Goal: Information Seeking & Learning: Learn about a topic

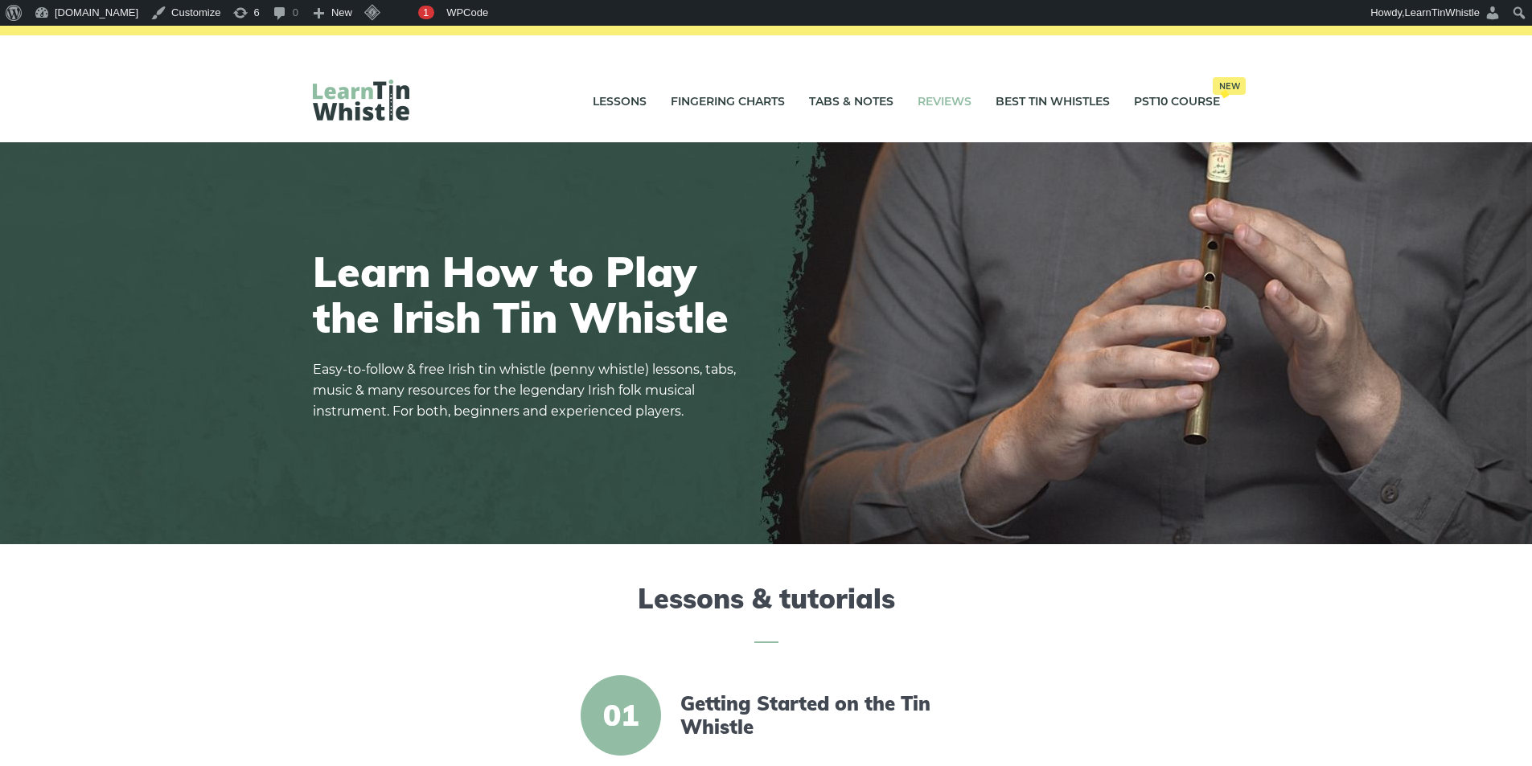
click at [943, 105] on link "Reviews" at bounding box center [944, 102] width 54 height 40
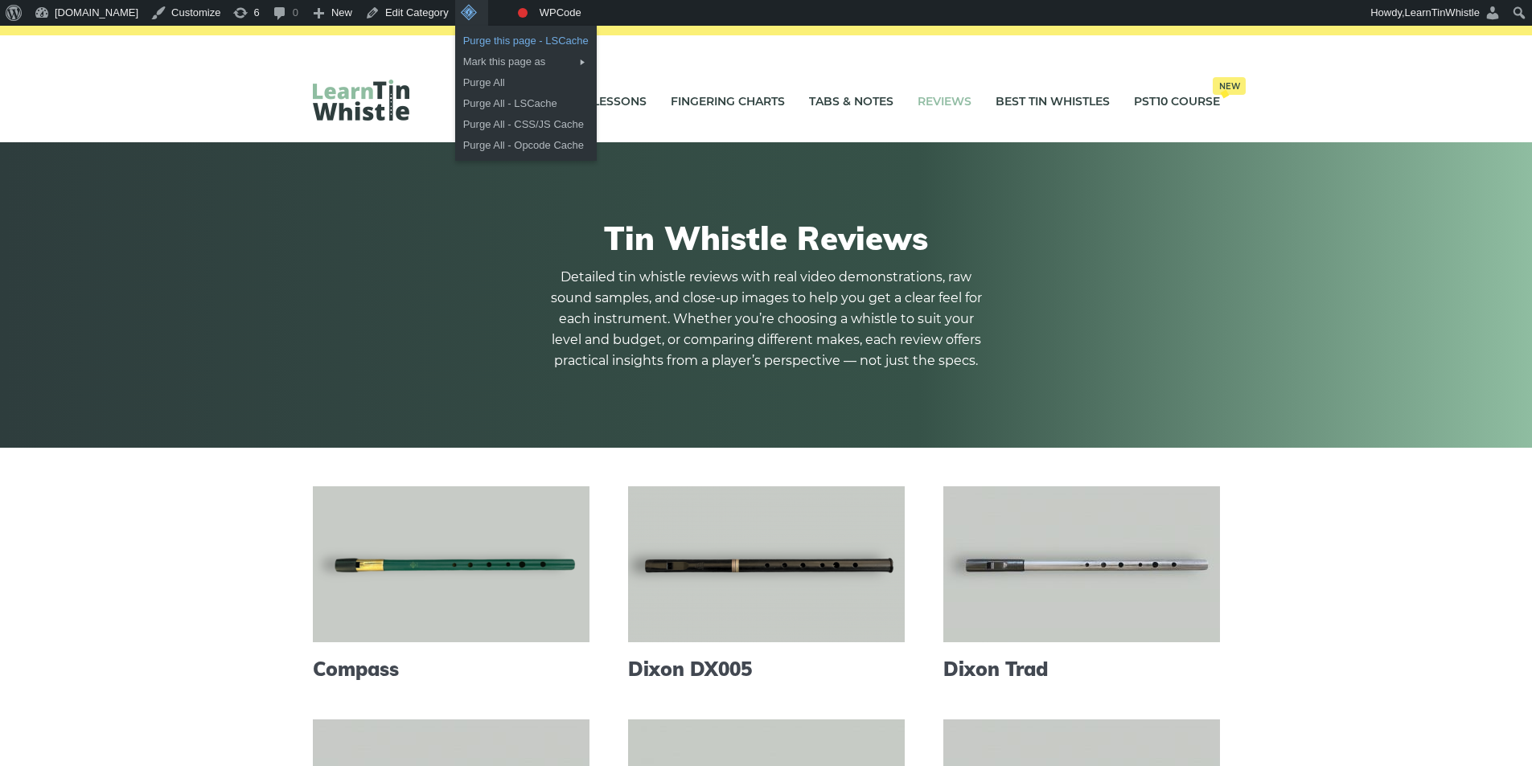
click at [495, 43] on link "Purge this page - LSCache" at bounding box center [526, 41] width 142 height 21
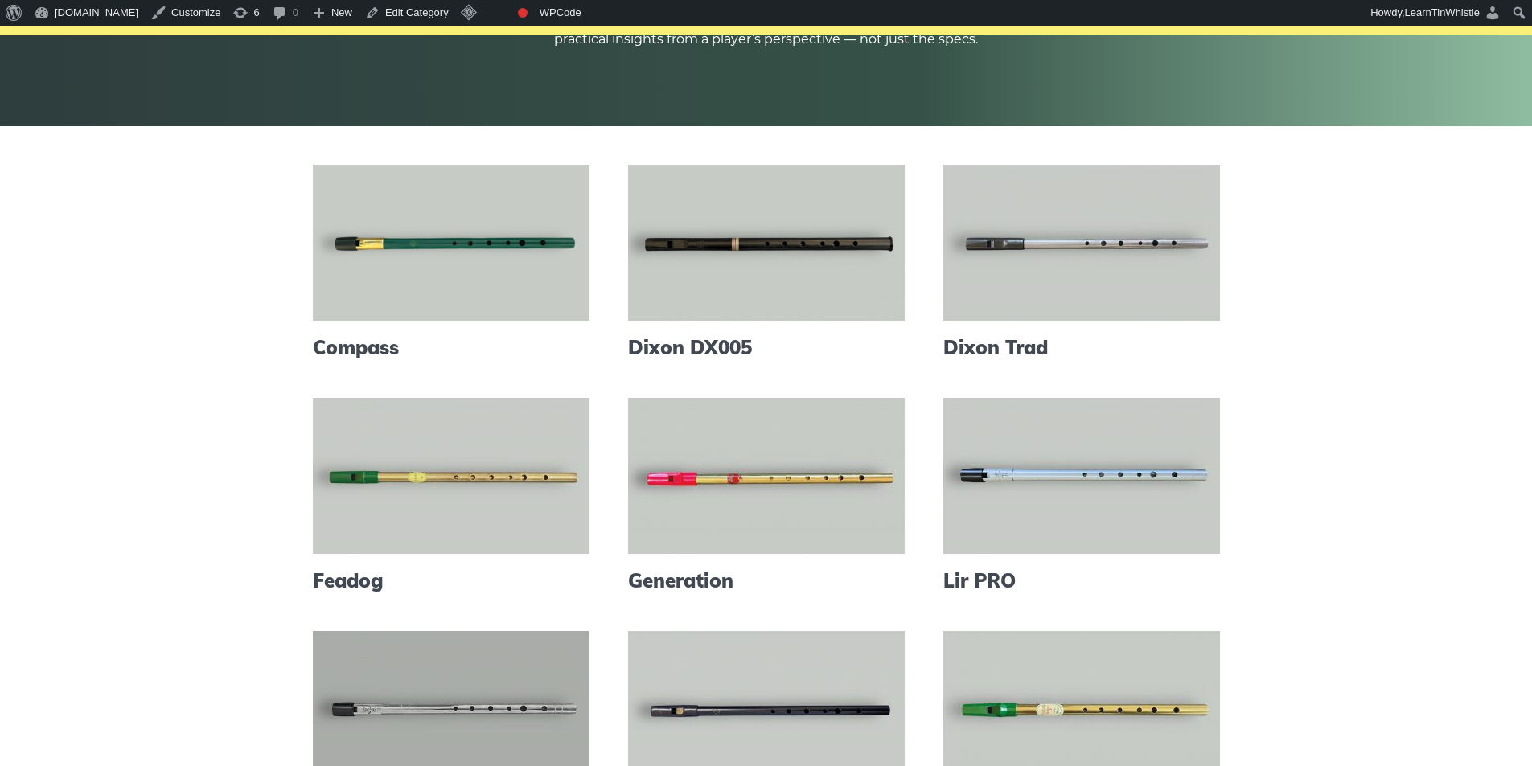
scroll to position [643, 0]
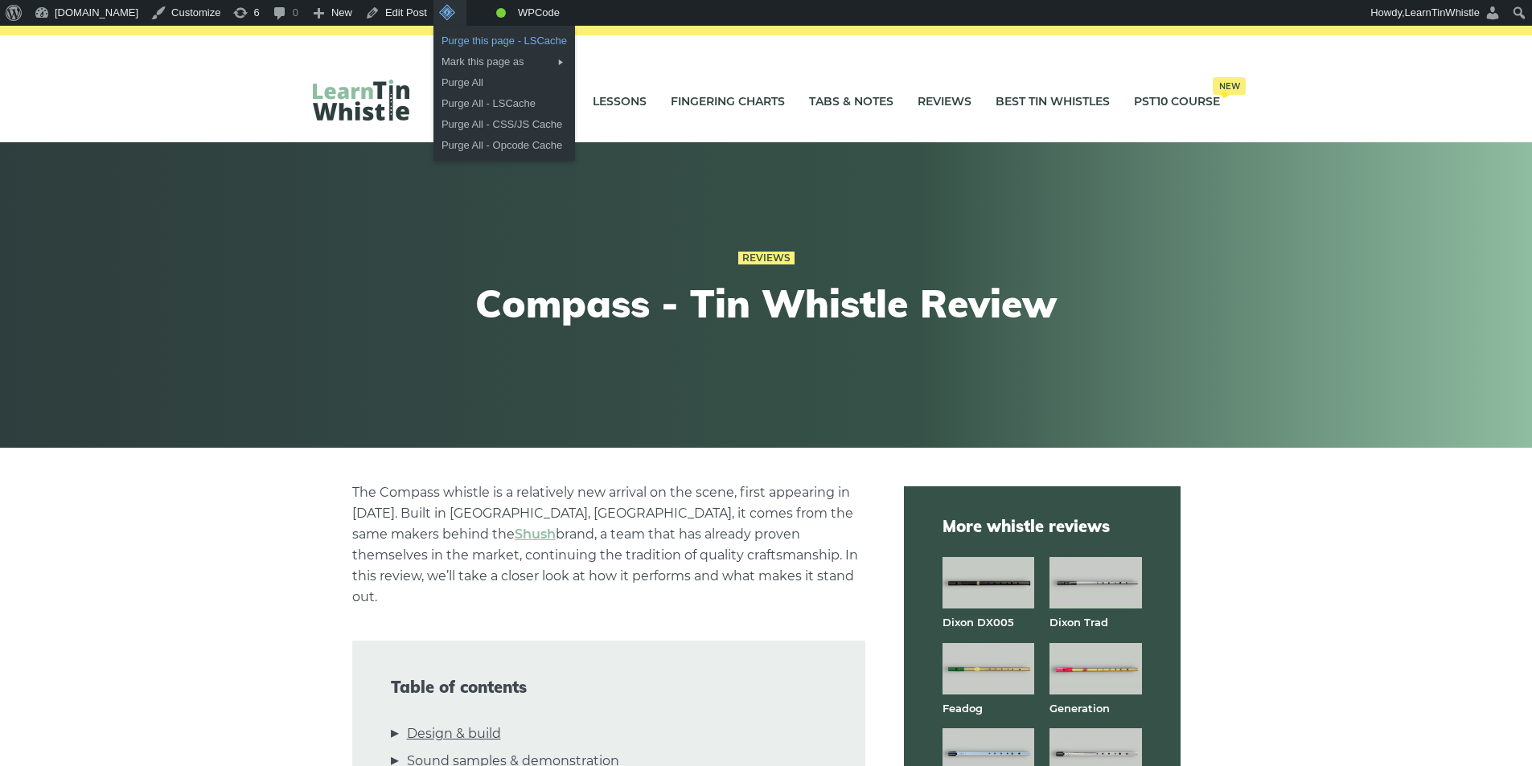
click at [462, 39] on link "Purge this page - LSCache" at bounding box center [504, 41] width 142 height 21
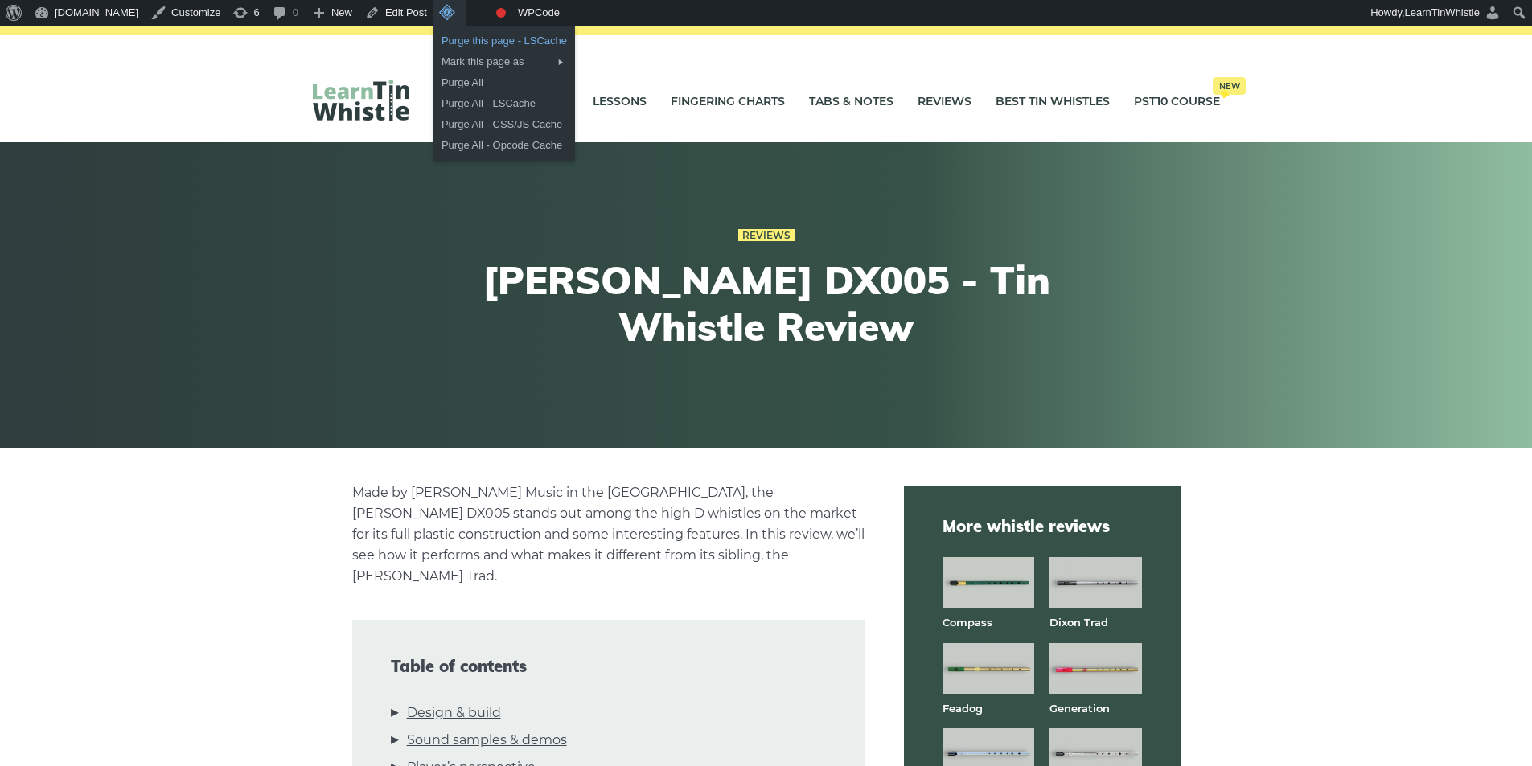
click at [461, 37] on link "Purge this page - LSCache" at bounding box center [504, 41] width 142 height 21
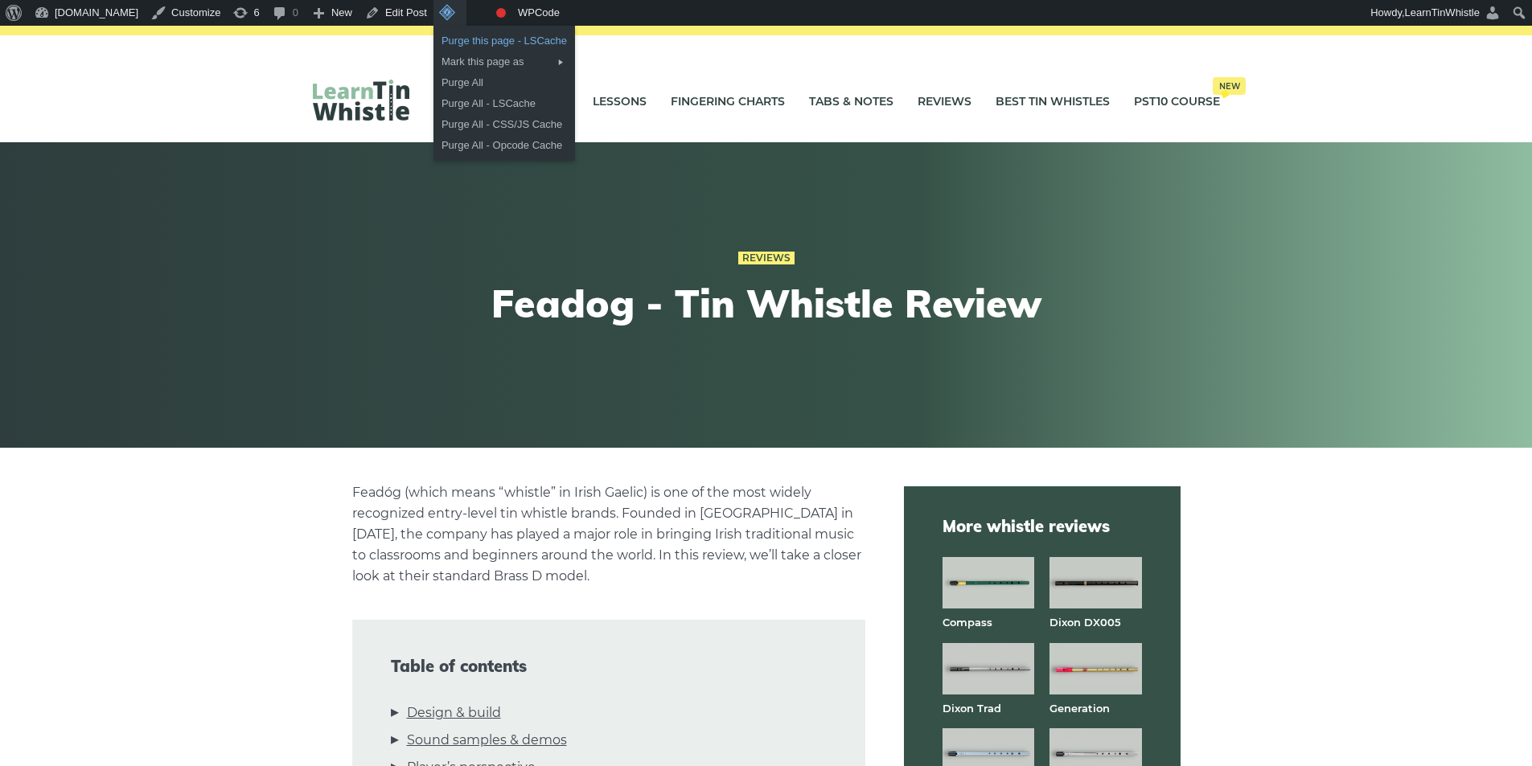
click at [455, 39] on link "Purge this page - LSCache" at bounding box center [504, 41] width 142 height 21
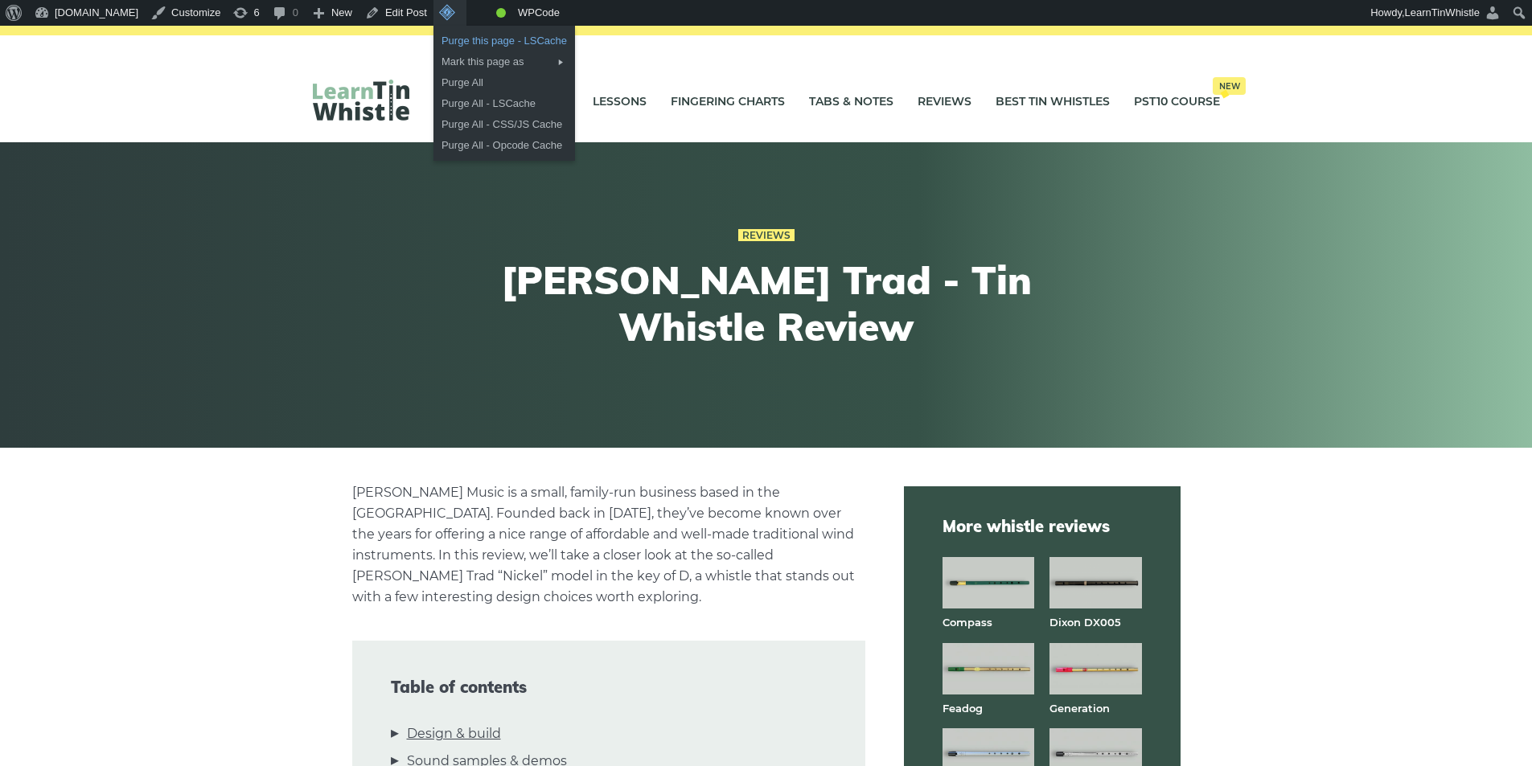
click at [462, 43] on link "Purge this page - LSCache" at bounding box center [504, 41] width 142 height 21
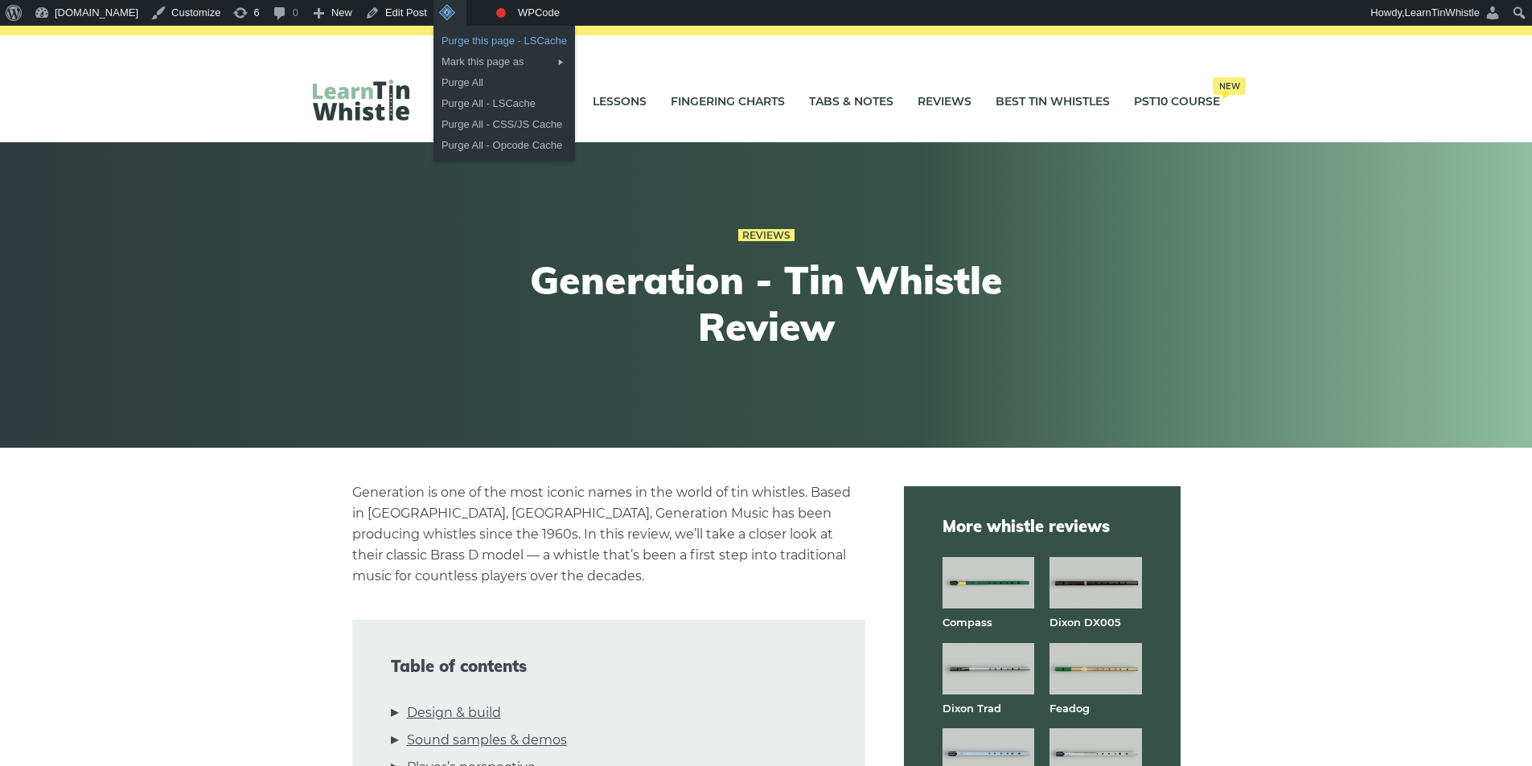
click at [459, 43] on link "Purge this page - LSCache" at bounding box center [504, 41] width 142 height 21
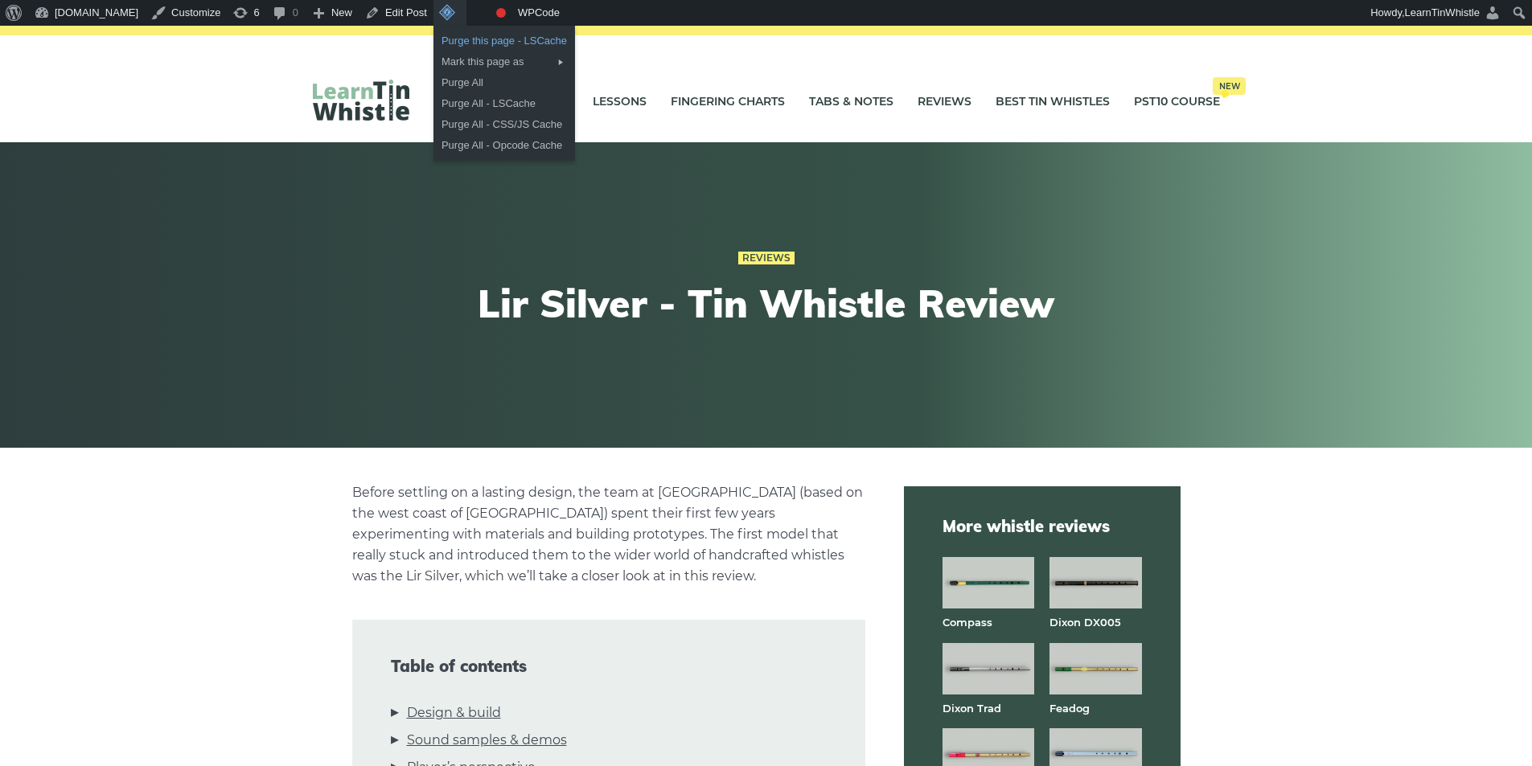
click at [459, 39] on link "Purge this page - LSCache" at bounding box center [504, 41] width 142 height 21
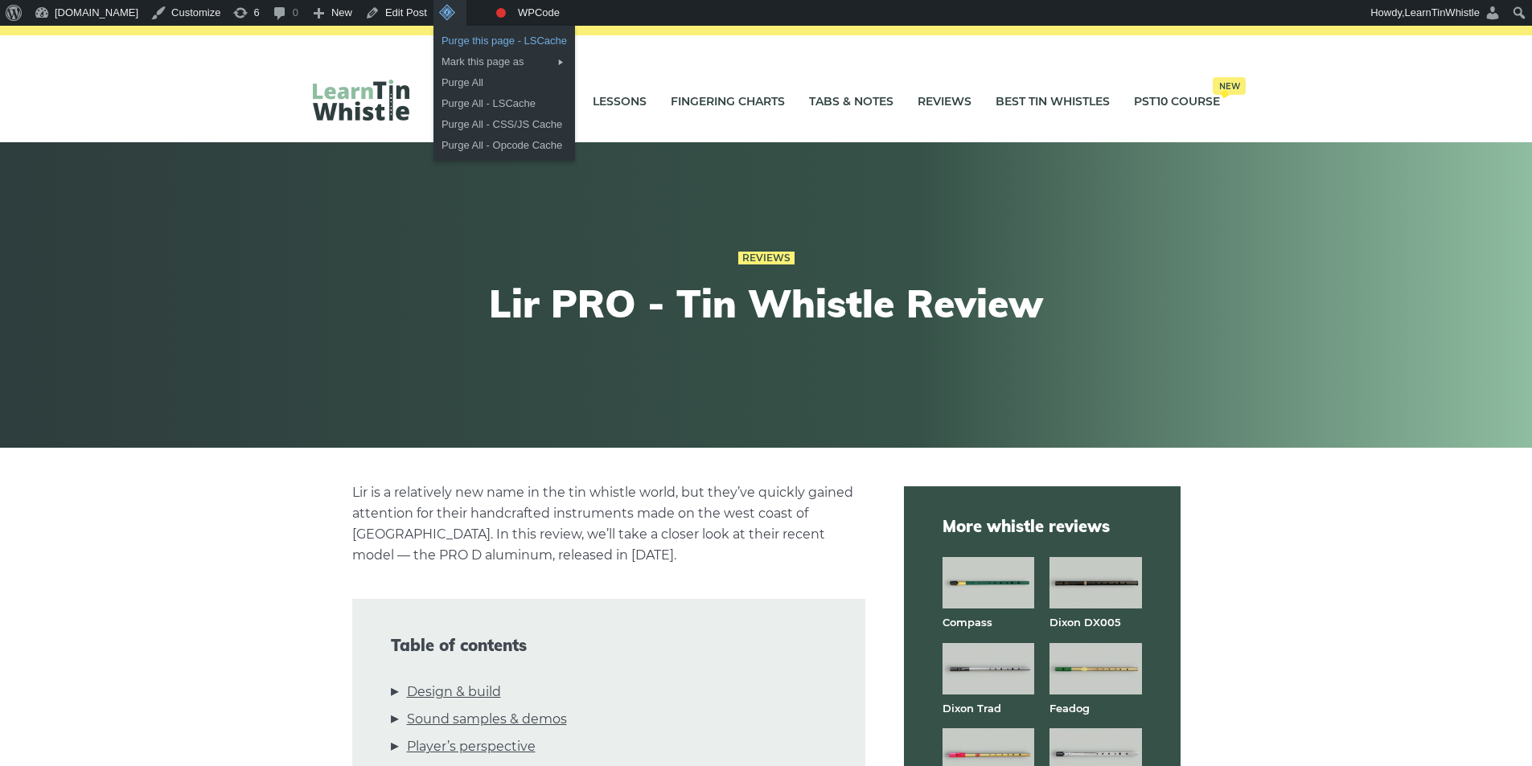
click at [462, 39] on link "Purge this page - LSCache" at bounding box center [504, 41] width 142 height 21
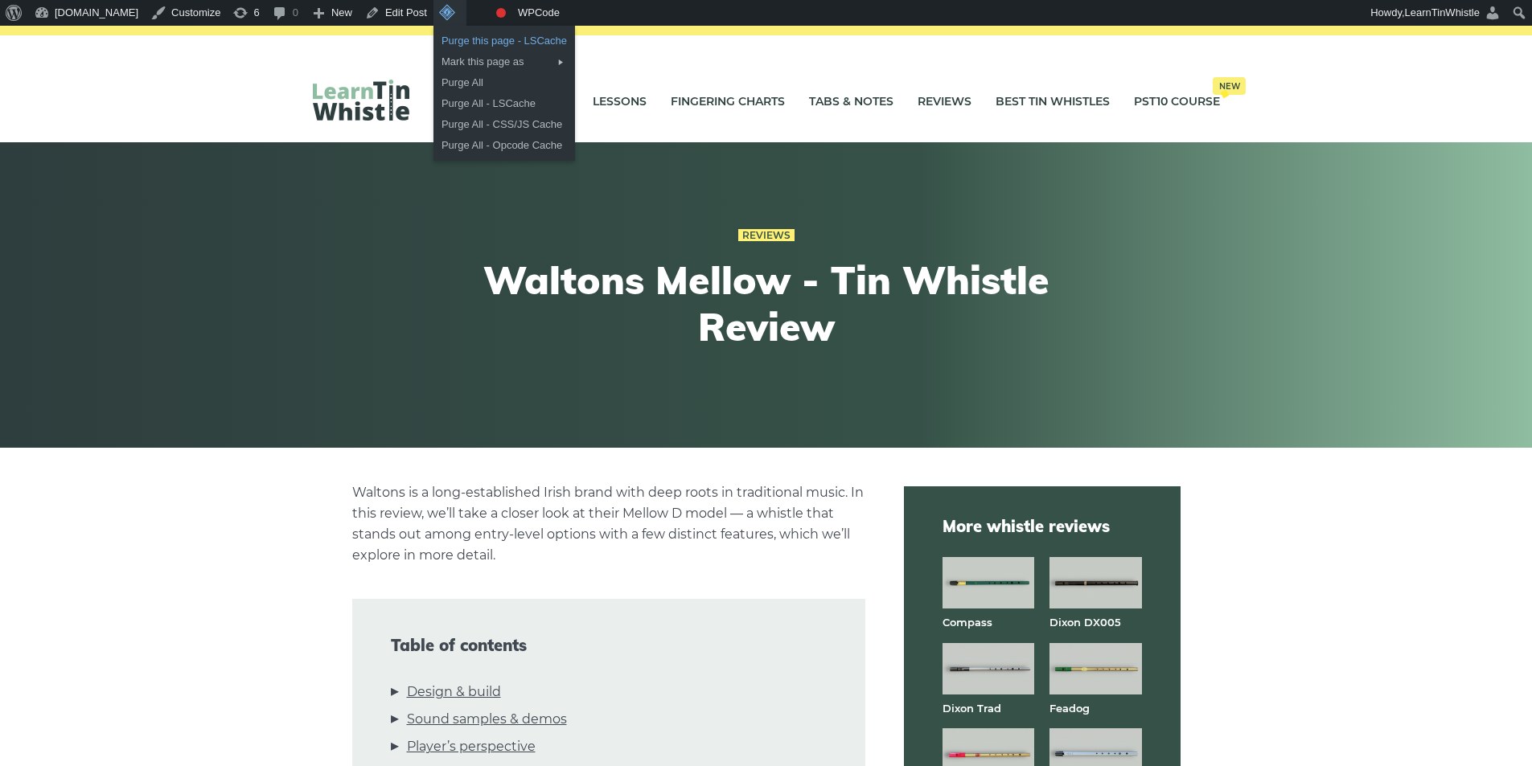
click at [466, 43] on link "Purge this page - LSCache" at bounding box center [504, 41] width 142 height 21
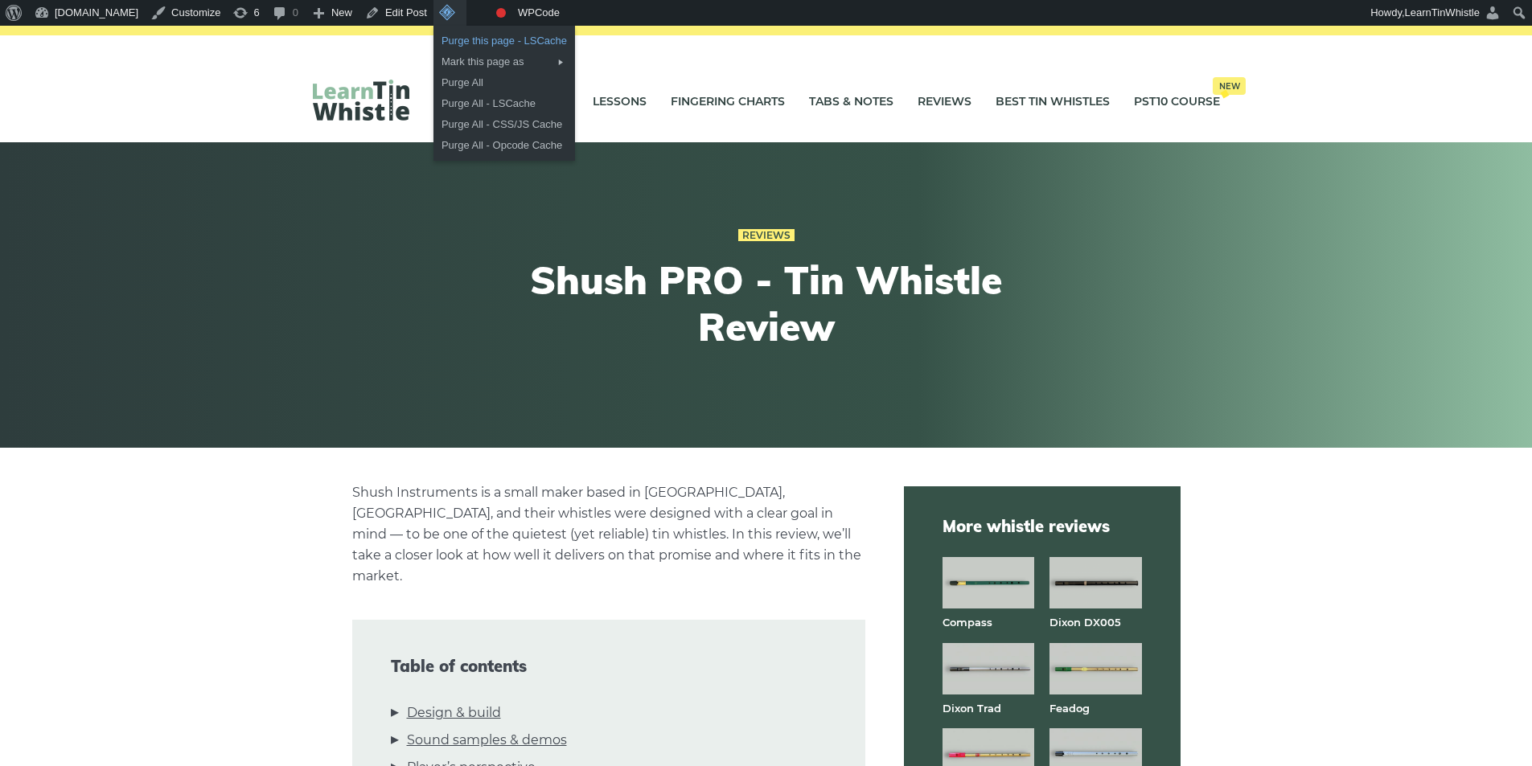
click at [474, 39] on link "Purge this page - LSCache" at bounding box center [504, 41] width 142 height 21
